Goal: Check status: Check status

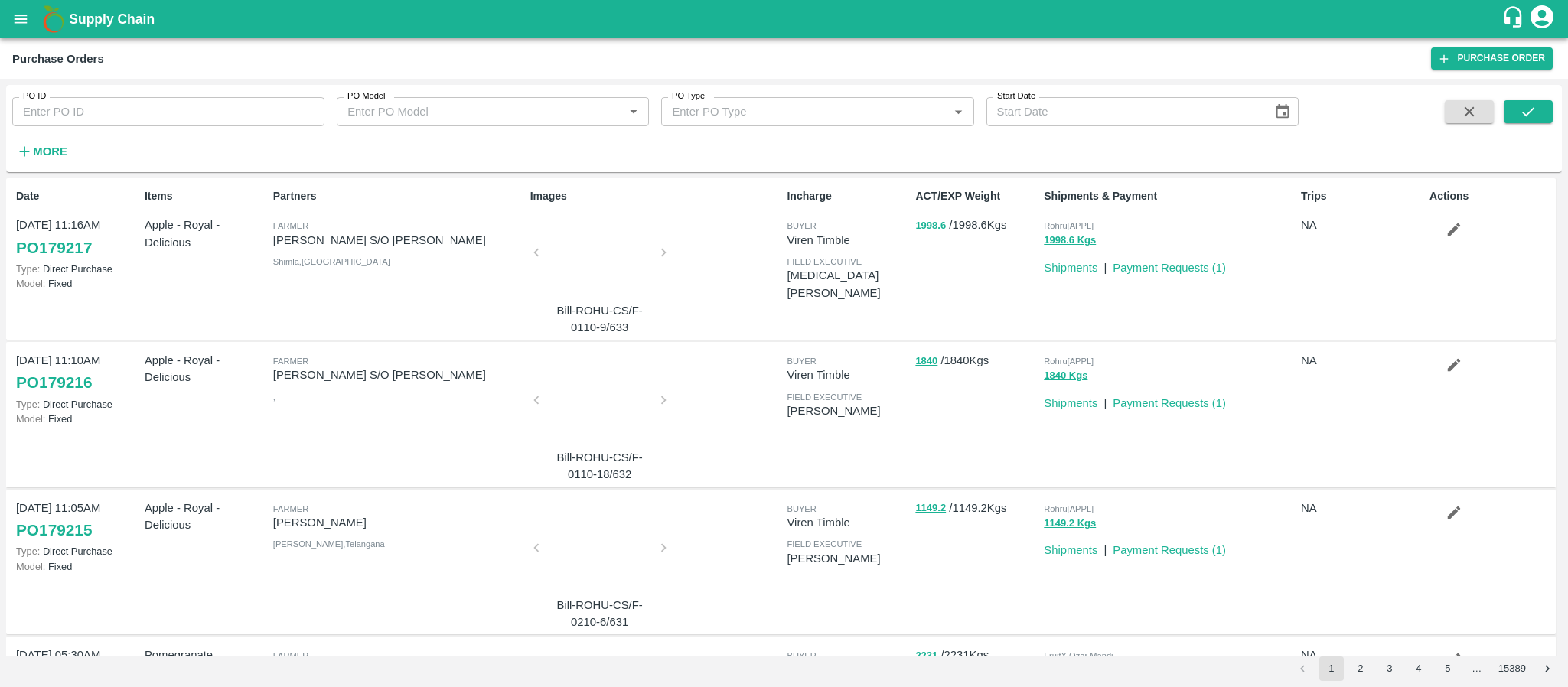
drag, startPoint x: 1562, startPoint y: 446, endPoint x: 1511, endPoint y: 324, distance: 132.2
click at [1511, 324] on div "PO ID PO ID PO Model PO Model   * PO Type PO Type   * Start Date Start Date Mor…" at bounding box center [784, 383] width 1568 height 608
click at [728, 219] on div "Images Bill-ROHU-CS/F-0110-9/633" at bounding box center [653, 258] width 257 height 154
click at [17, 25] on icon "open drawer" at bounding box center [20, 19] width 17 height 17
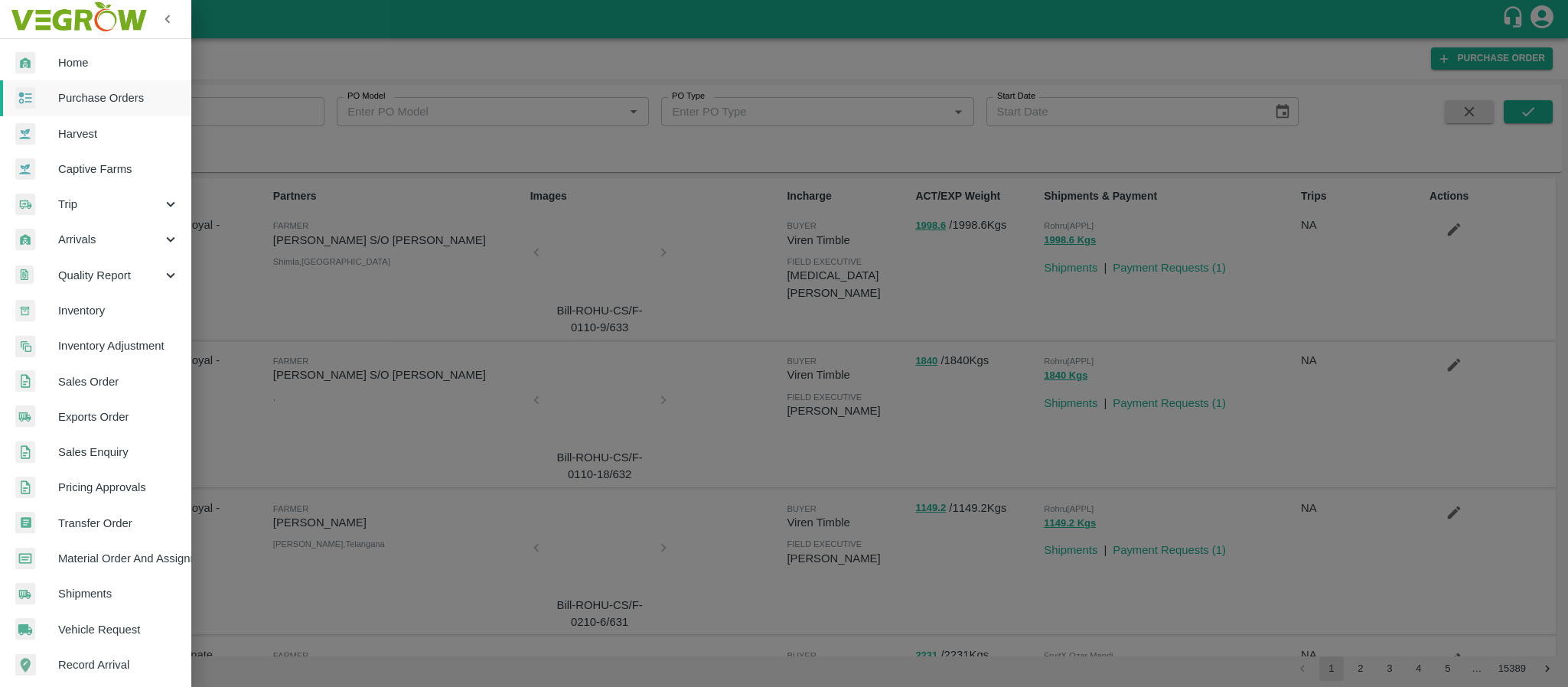
click at [517, 359] on div at bounding box center [784, 344] width 1568 height 687
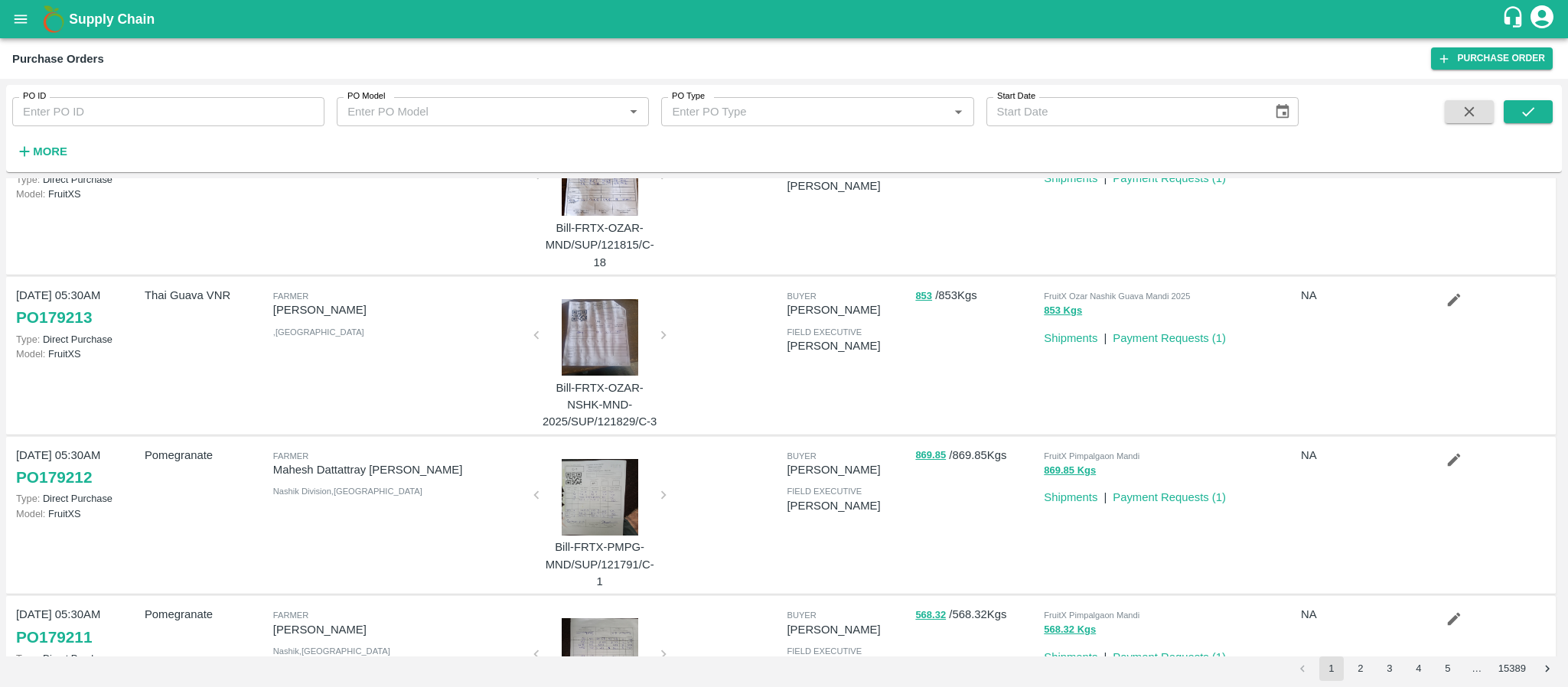
scroll to position [792, 0]
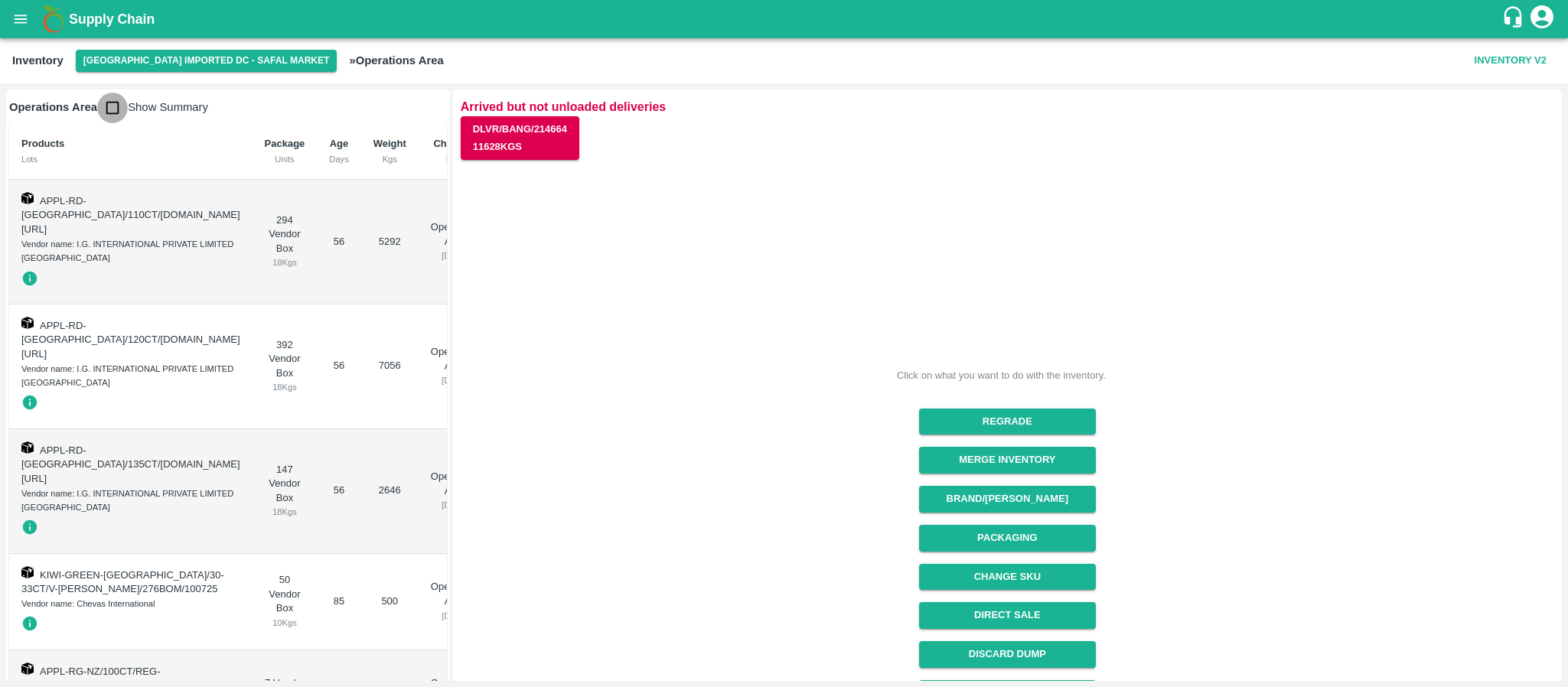
click at [114, 108] on input "checkbox" at bounding box center [112, 107] width 30 height 30
checkbox input "true"
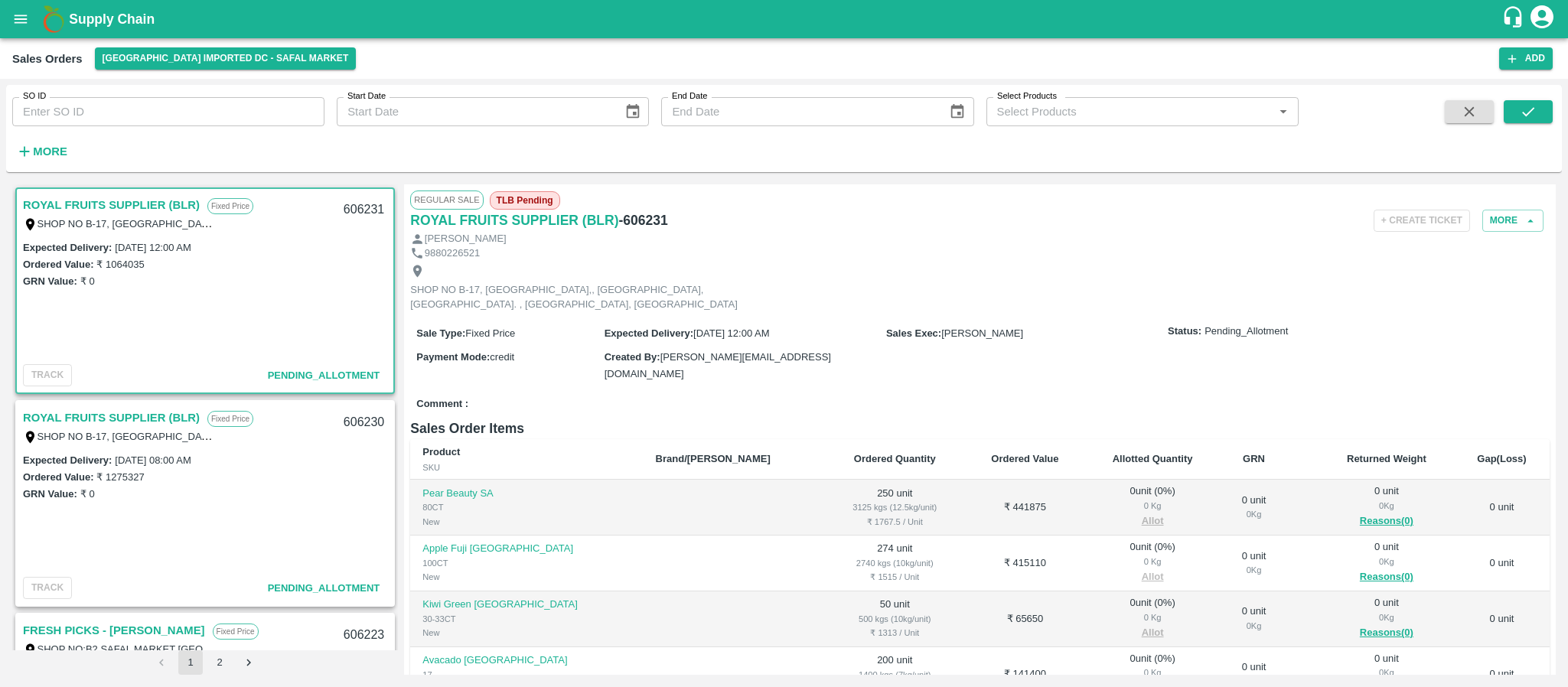
scroll to position [1899, 0]
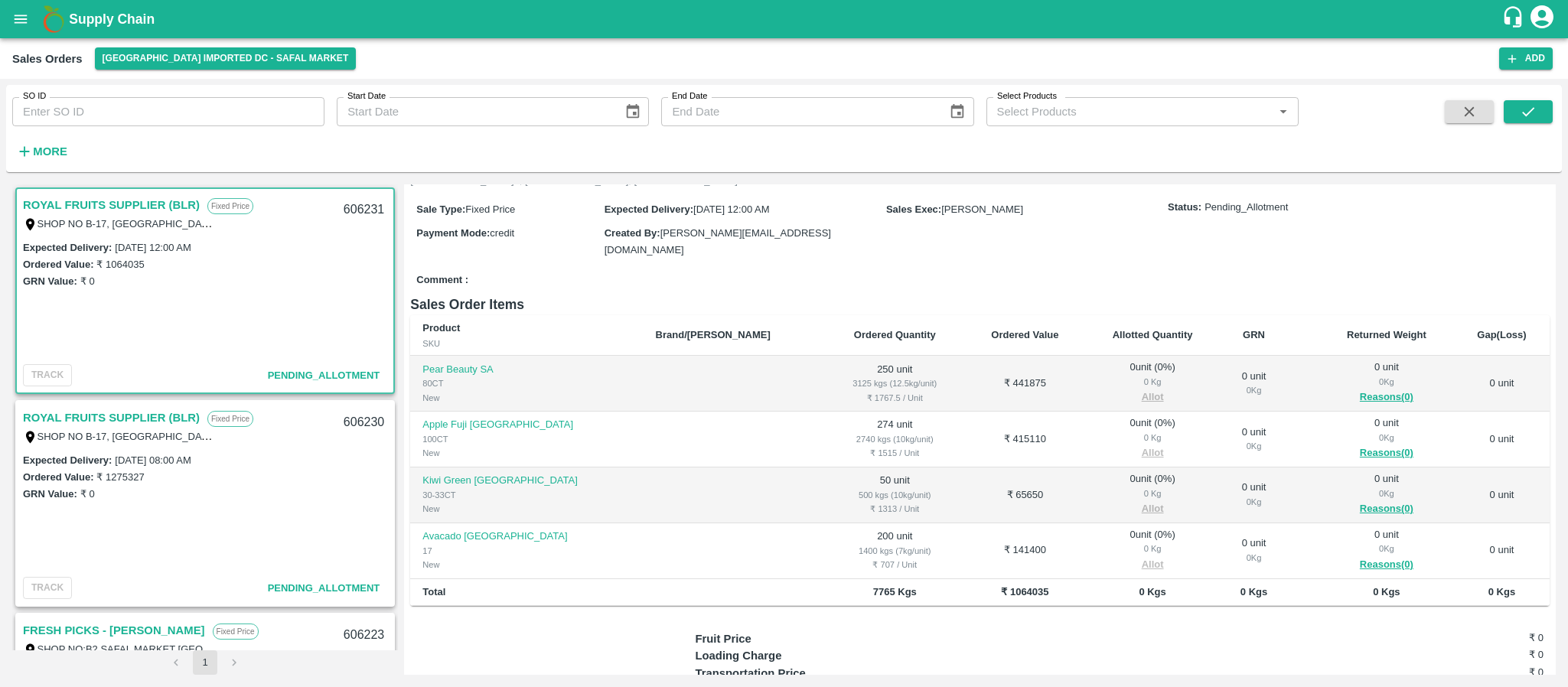
scroll to position [138, 0]
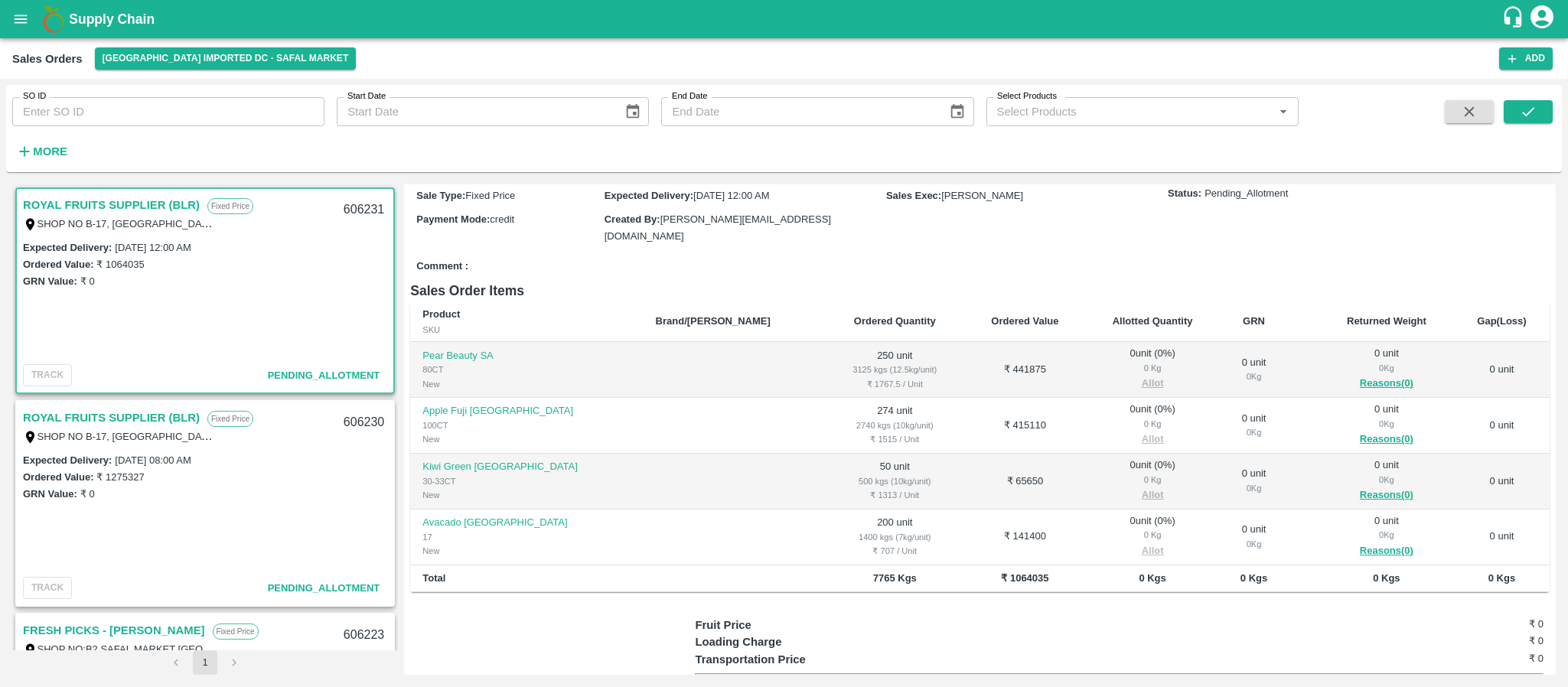
click at [130, 408] on link "ROYAL FRUITS SUPPLIER (BLR)" at bounding box center [111, 417] width 177 height 20
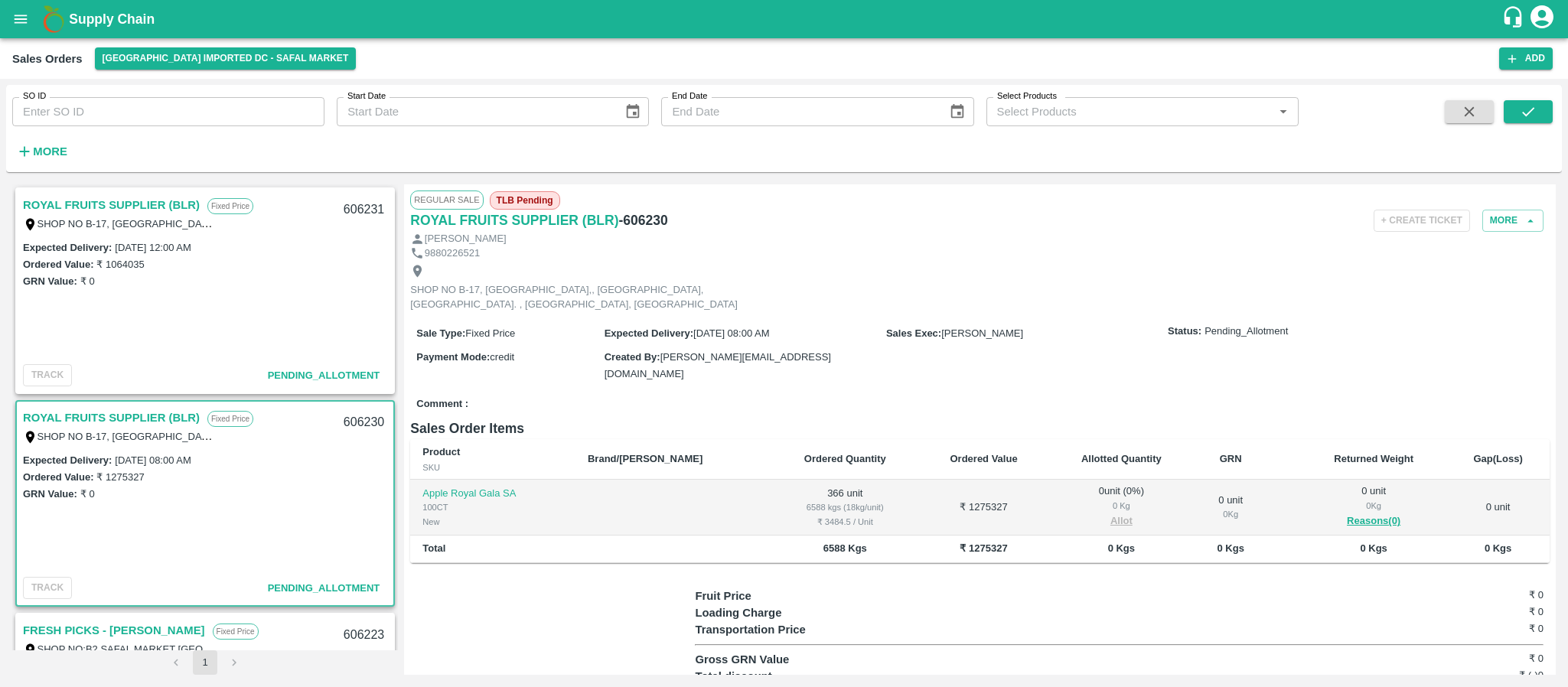
scroll to position [163, 0]
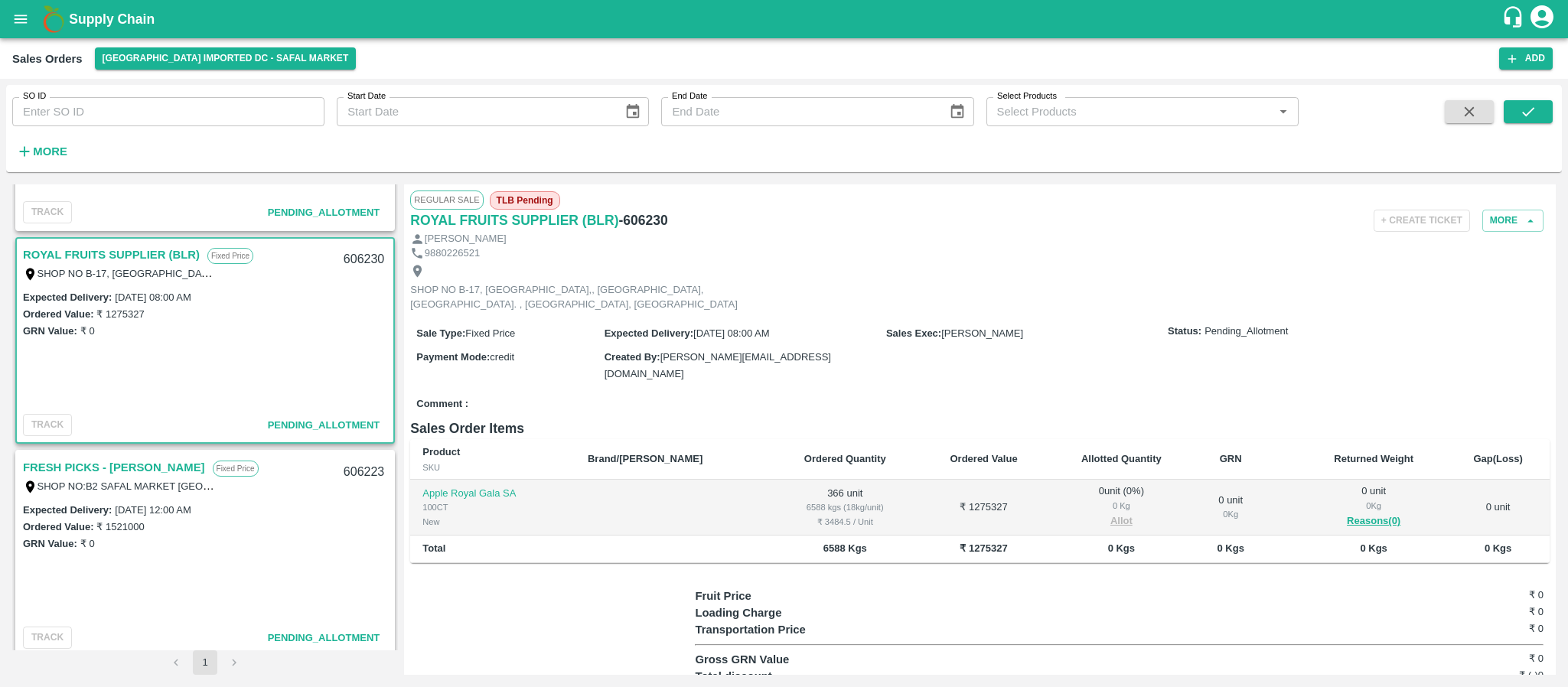
click at [126, 470] on link "FRESH PICKS - KIRAN N" at bounding box center [114, 467] width 182 height 20
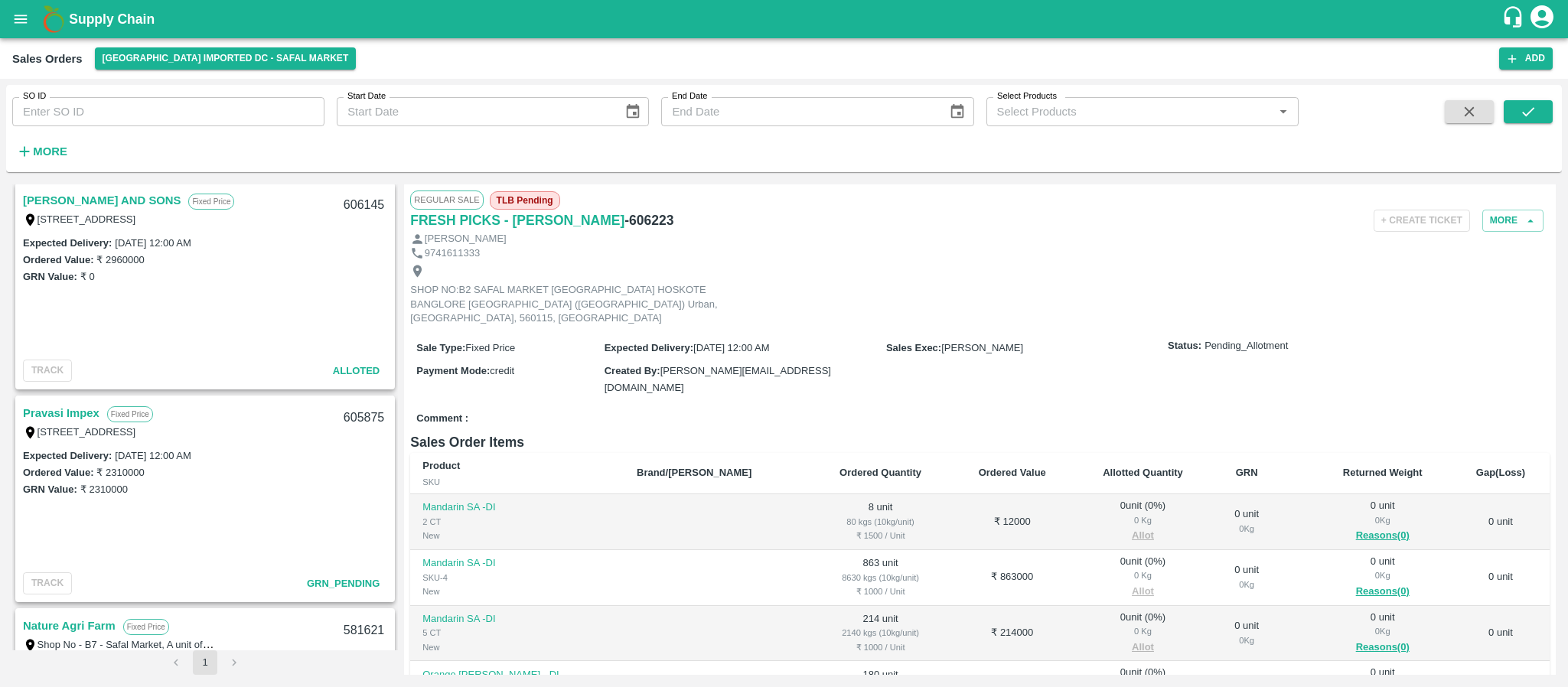
scroll to position [2981, 0]
